Goal: Task Accomplishment & Management: Manage account settings

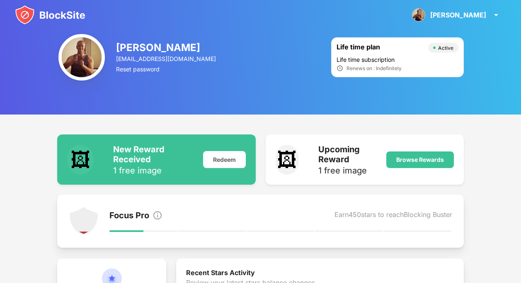
click at [47, 15] on img at bounding box center [50, 15] width 70 height 20
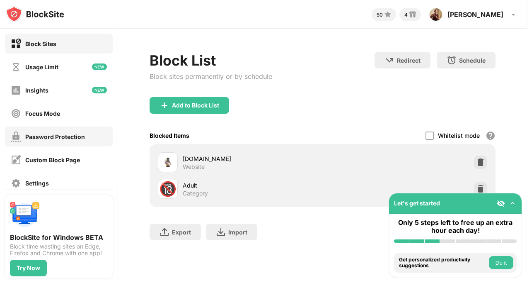
click at [81, 136] on div "Password Protection" at bounding box center [55, 136] width 60 height 7
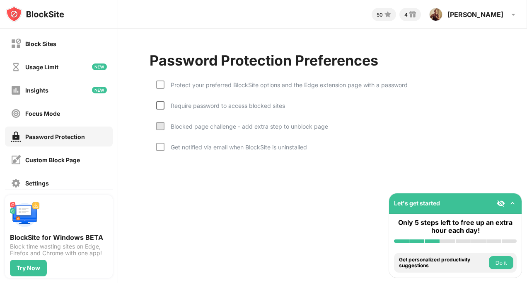
click at [160, 106] on div at bounding box center [160, 105] width 8 height 8
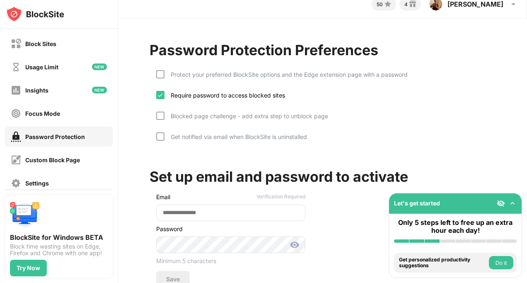
scroll to position [0, 5]
